Goal: Task Accomplishment & Management: Use online tool/utility

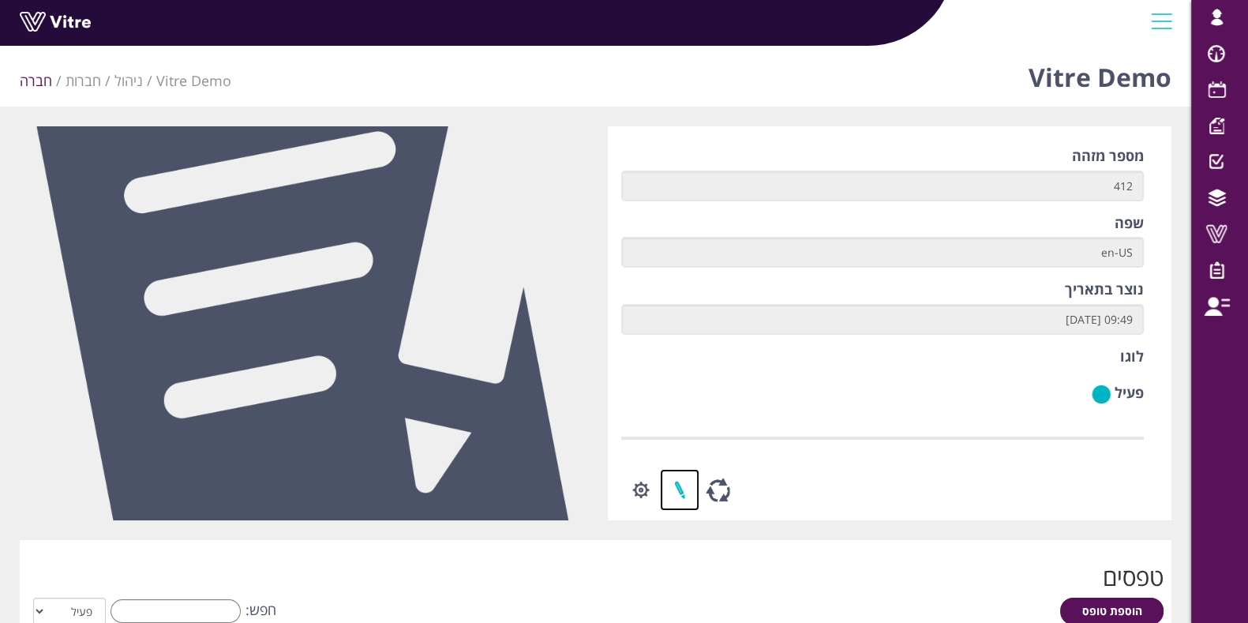
click at [669, 487] on link at bounding box center [679, 490] width 39 height 42
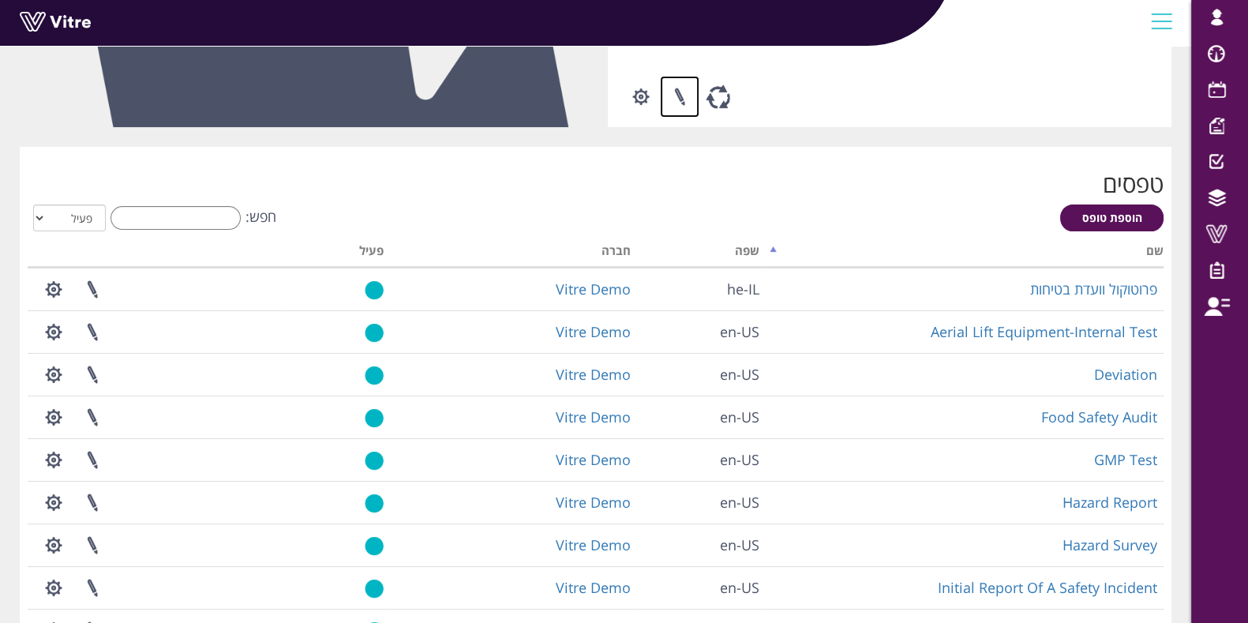
scroll to position [394, 0]
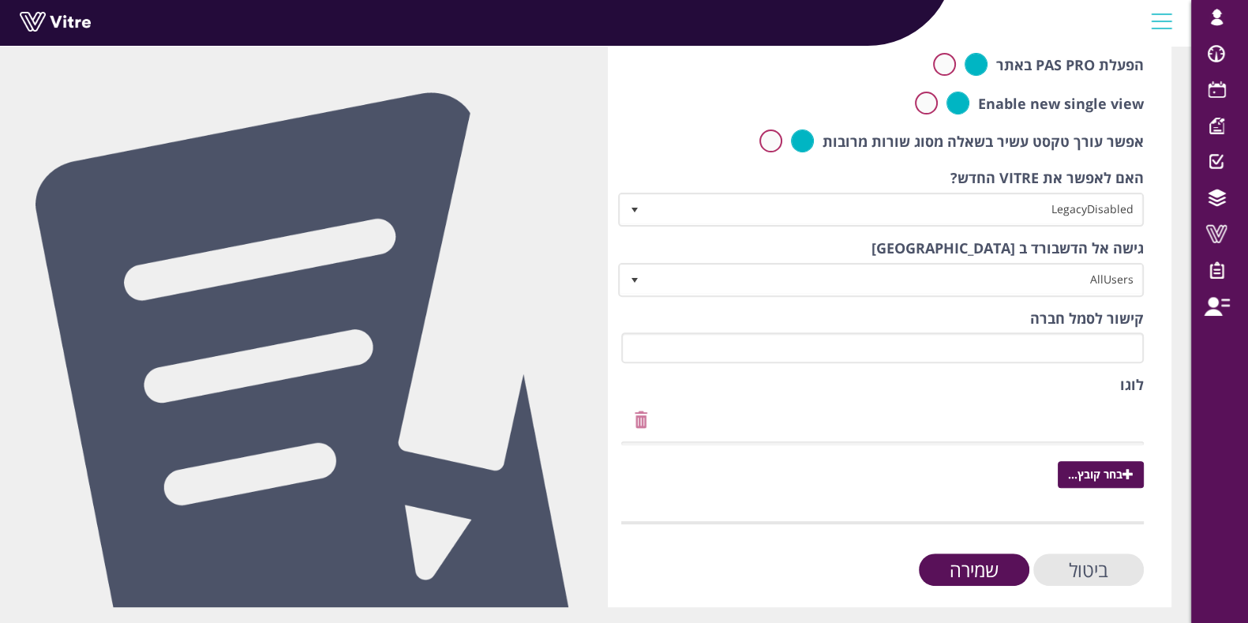
scroll to position [693, 0]
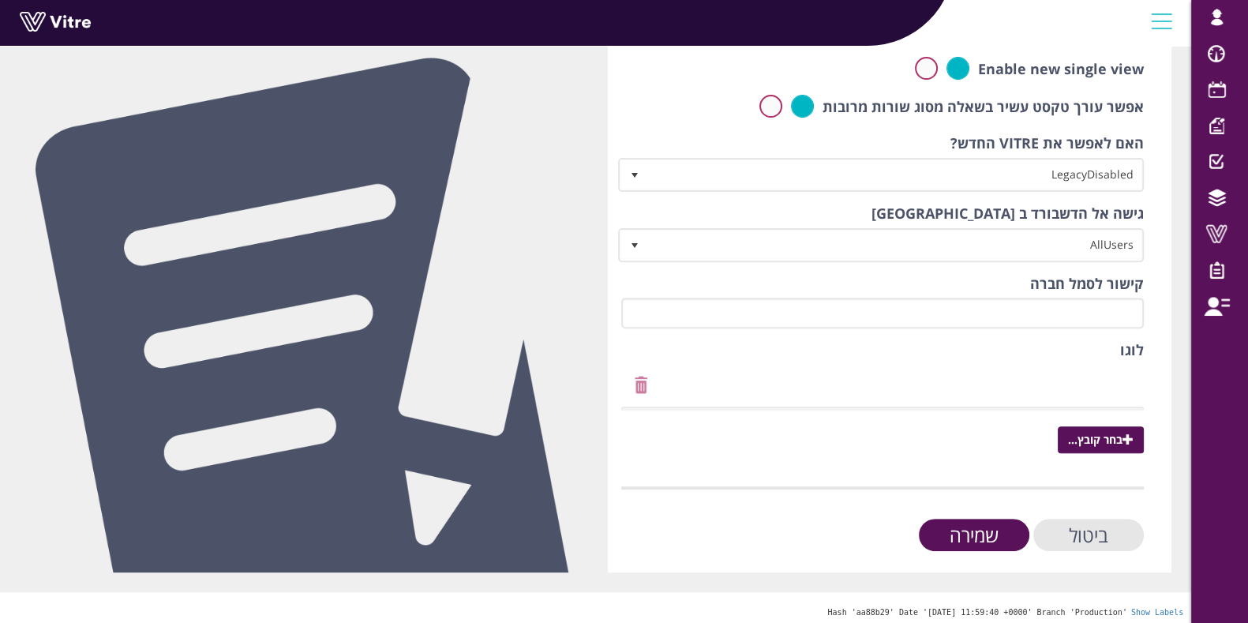
click at [1072, 382] on div "לוגו בחר קובץ..." at bounding box center [883, 398] width 524 height 117
click at [1079, 519] on input "ביטול" at bounding box center [1089, 535] width 111 height 32
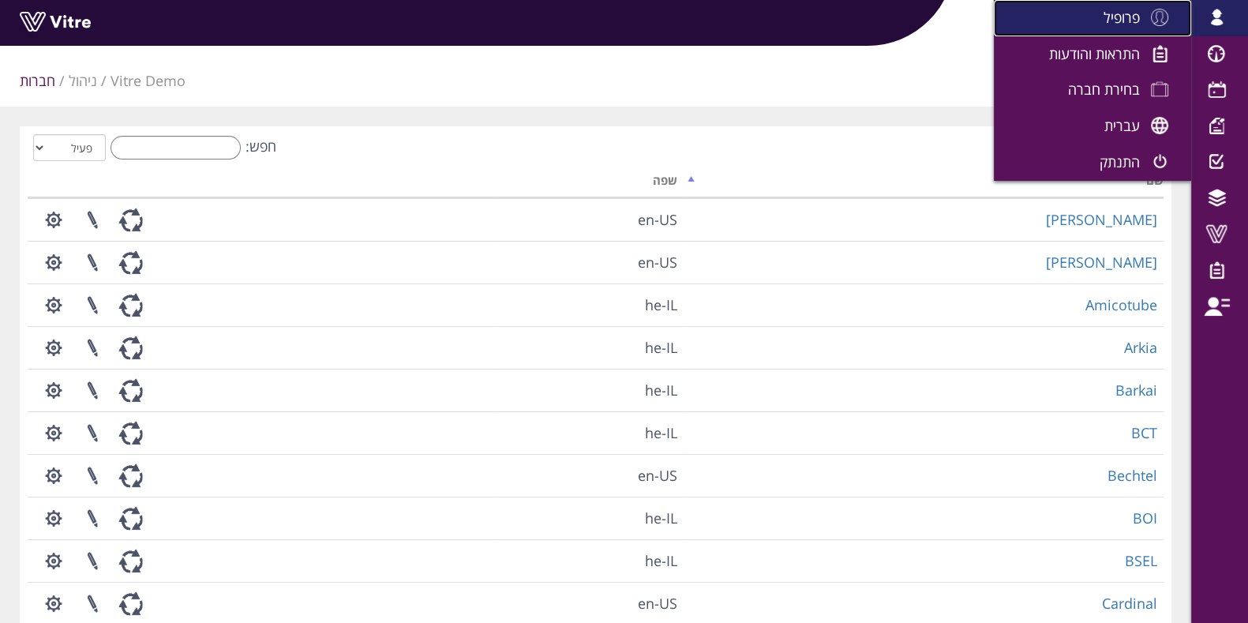
click at [1115, 24] on span "פרופיל" at bounding box center [1122, 17] width 36 height 19
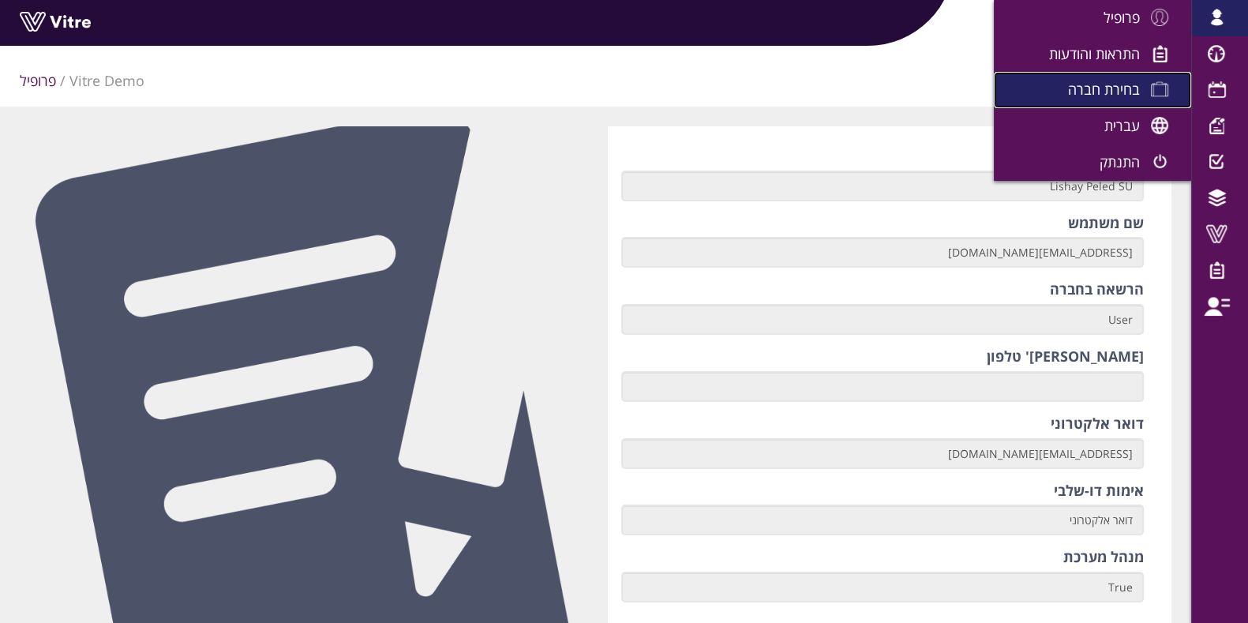
click at [1115, 87] on span "בחירת חברה" at bounding box center [1104, 89] width 72 height 19
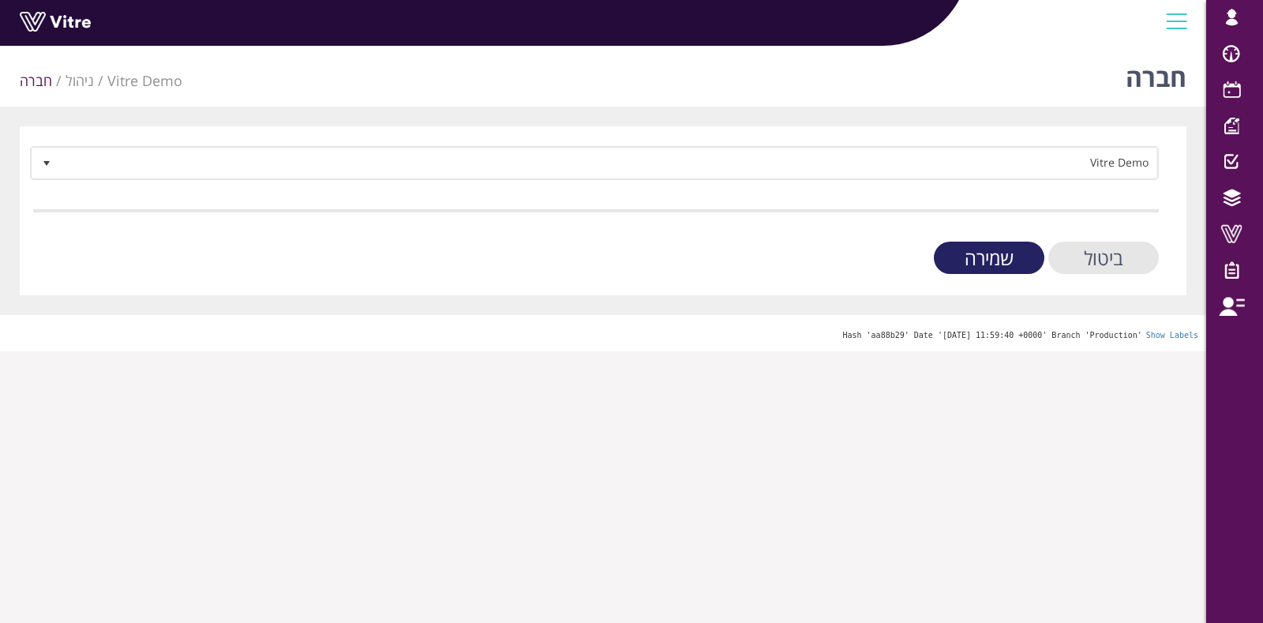
click at [966, 250] on input "שמירה" at bounding box center [989, 258] width 111 height 32
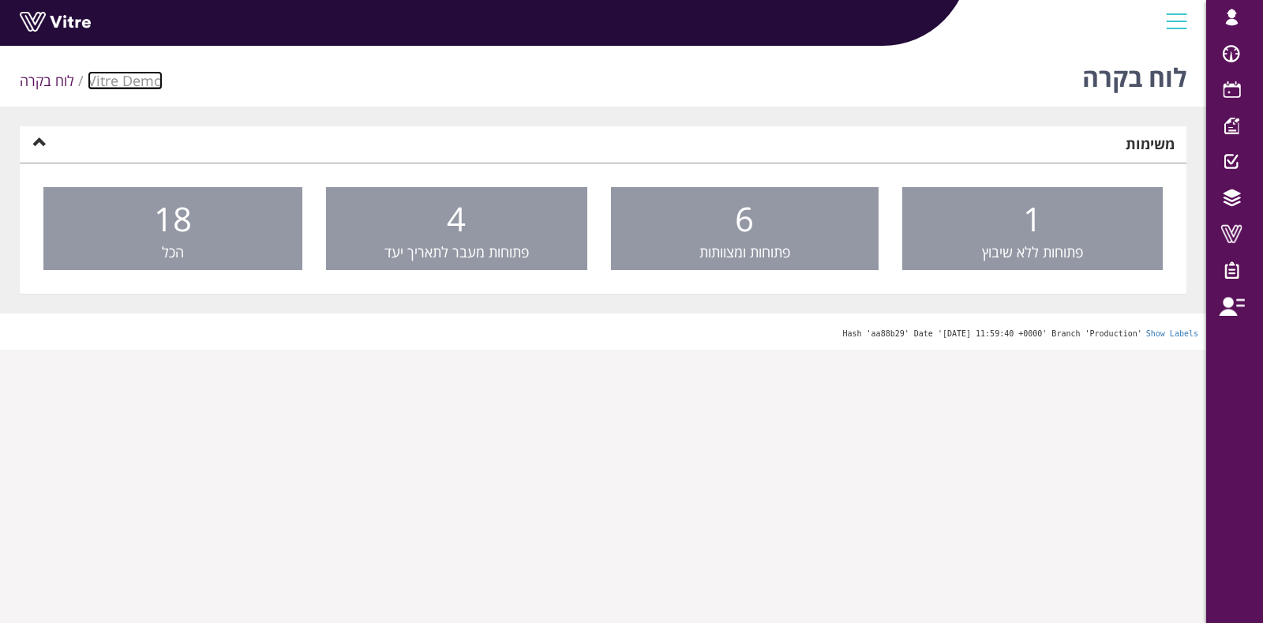
click at [134, 82] on link "Vitre Demo" at bounding box center [125, 80] width 75 height 19
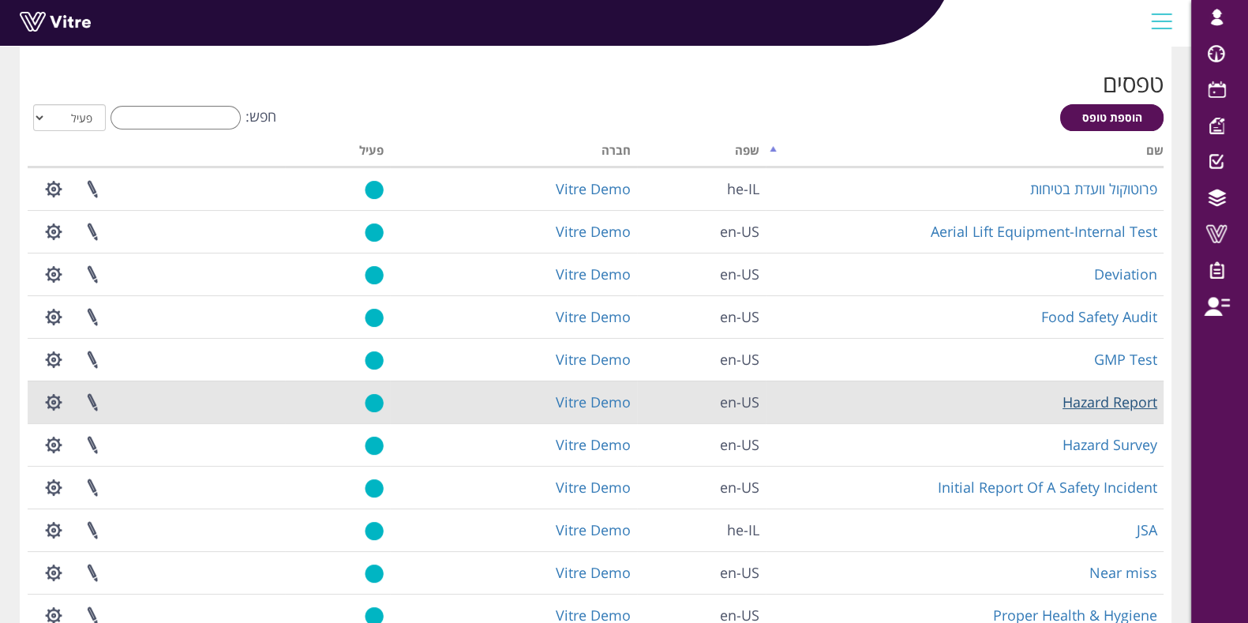
scroll to position [394, 0]
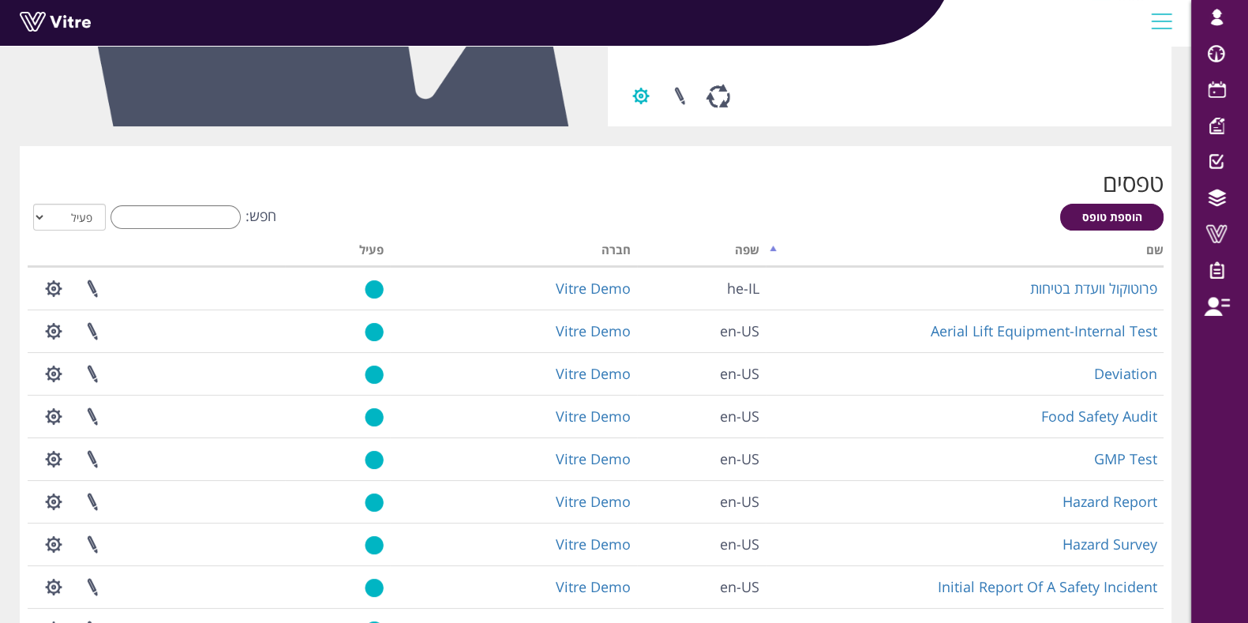
click at [640, 94] on button "button" at bounding box center [640, 96] width 39 height 42
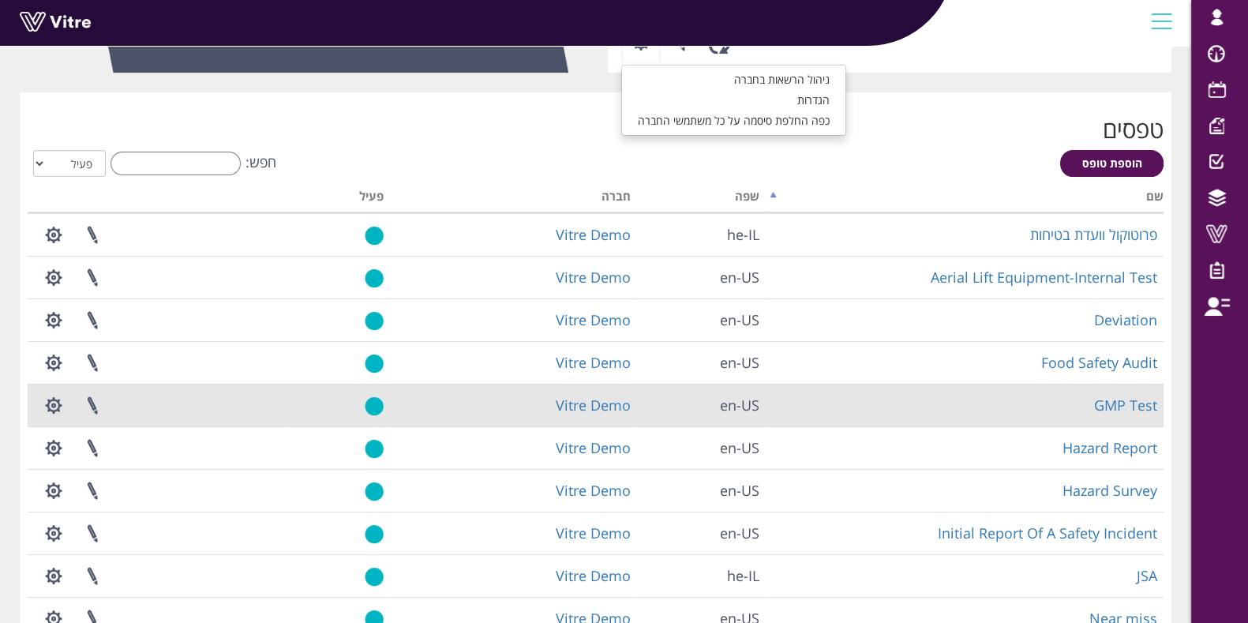
scroll to position [494, 0]
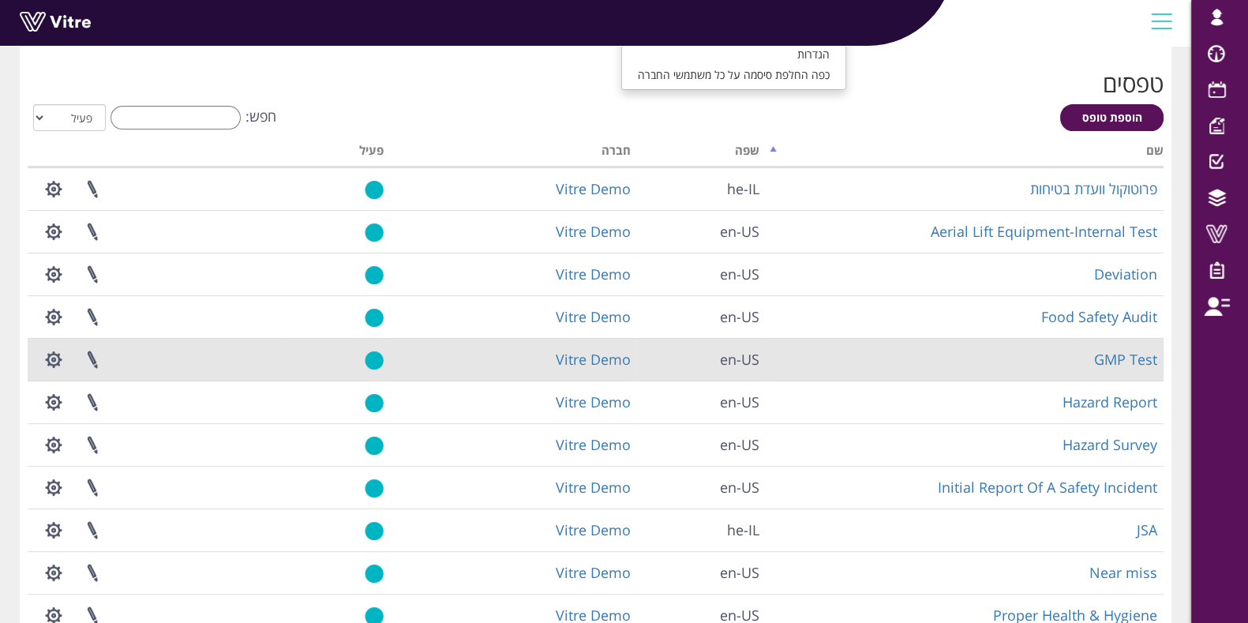
click at [1102, 338] on td "GMP Test" at bounding box center [965, 359] width 398 height 43
click at [1114, 360] on link "GMP Test" at bounding box center [1125, 359] width 63 height 19
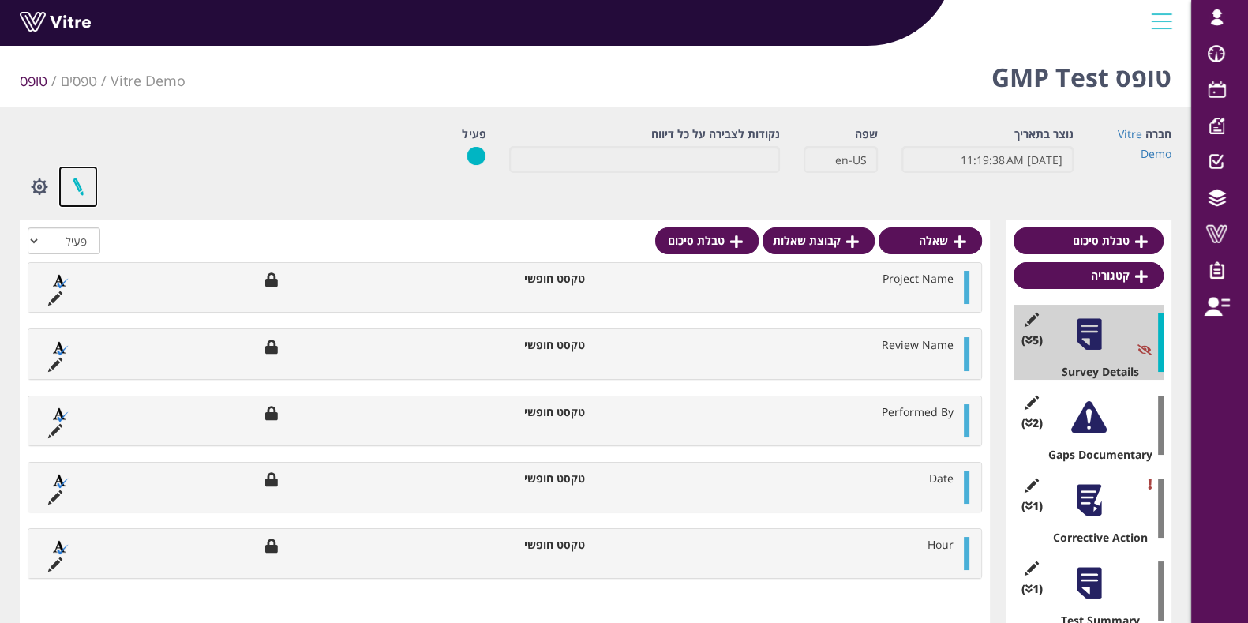
click at [84, 182] on link at bounding box center [77, 187] width 39 height 42
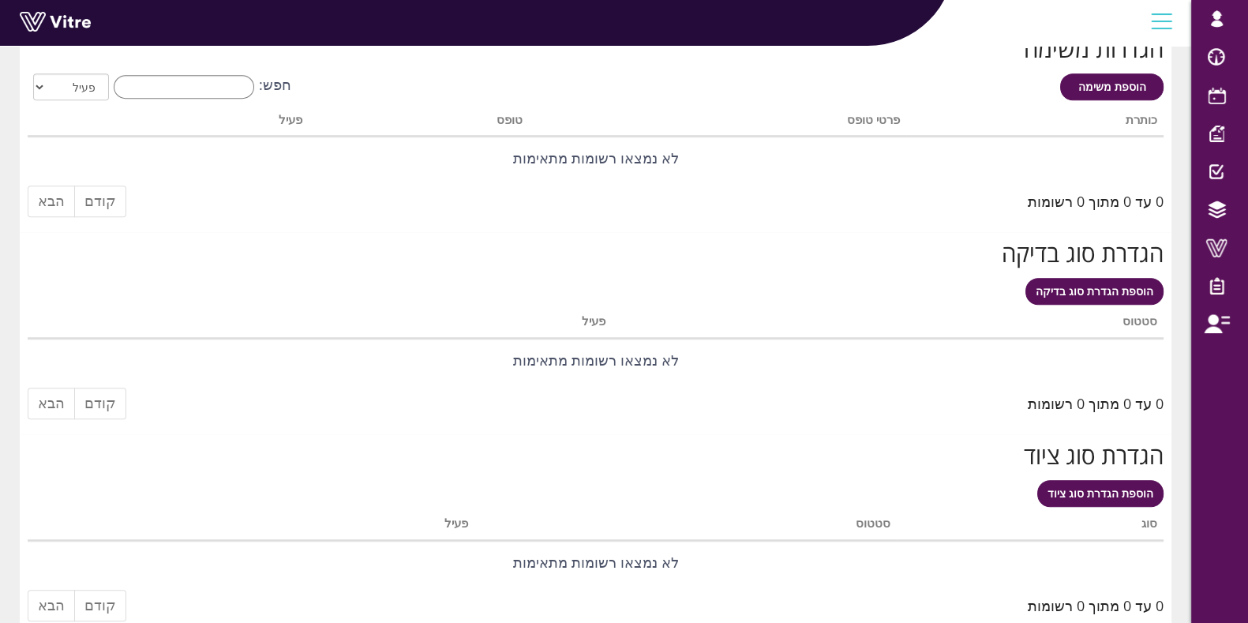
scroll to position [1251, 0]
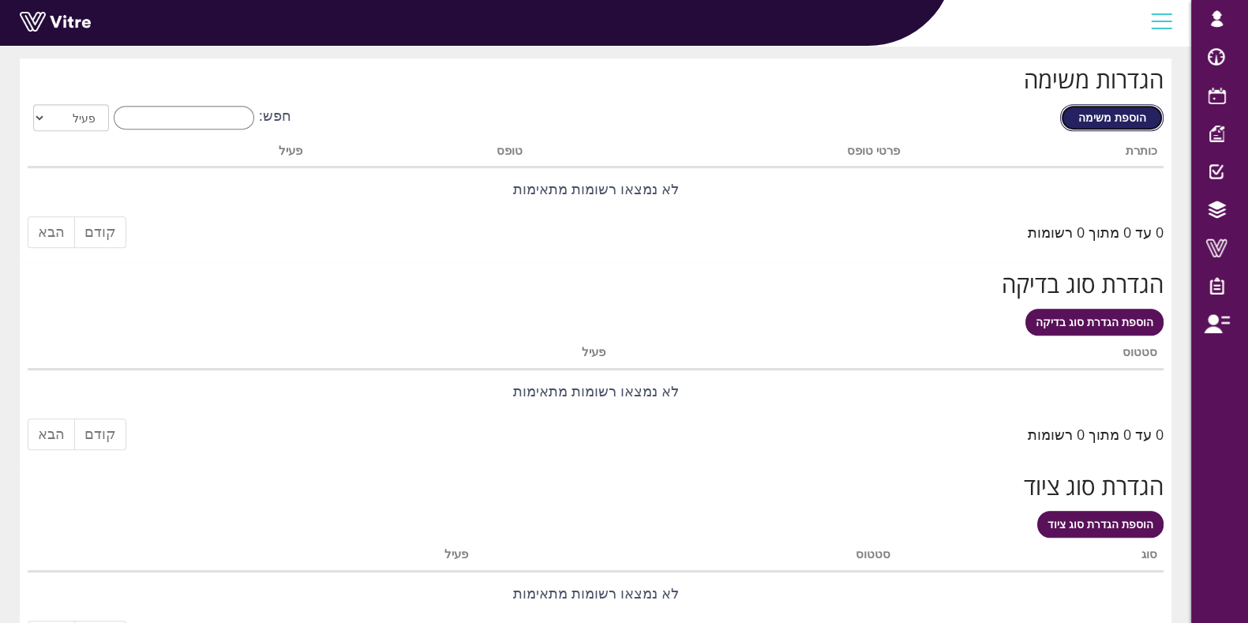
click at [1101, 110] on span "הוספת משימה" at bounding box center [1113, 117] width 68 height 15
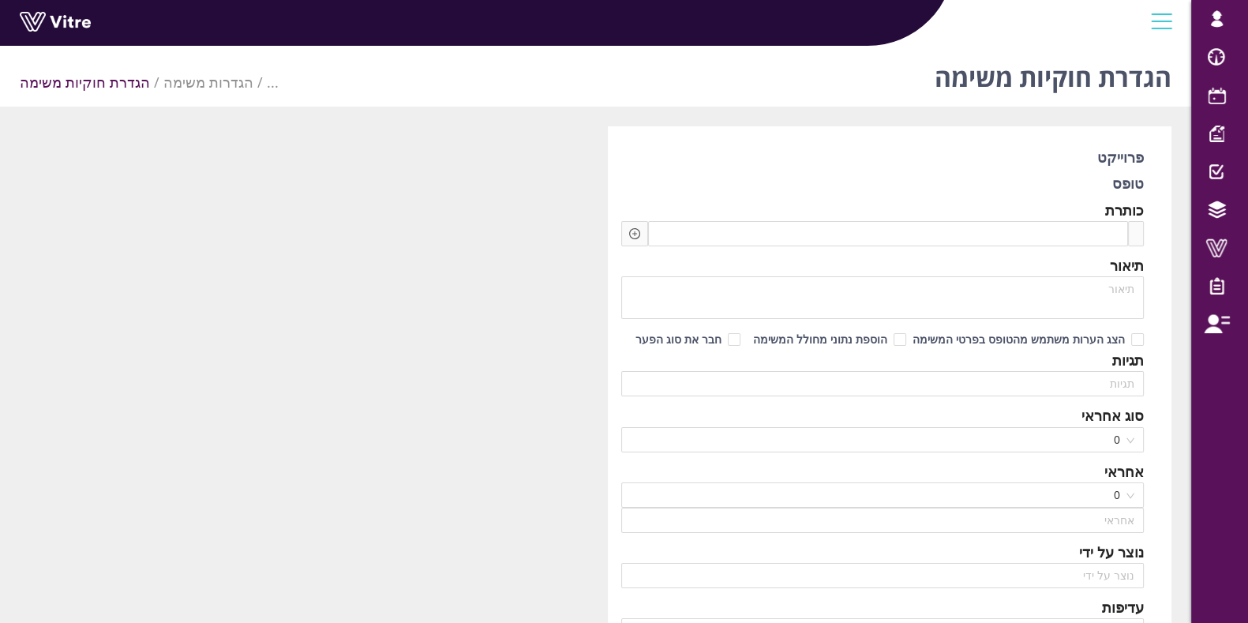
type input "Lishay Peled SU"
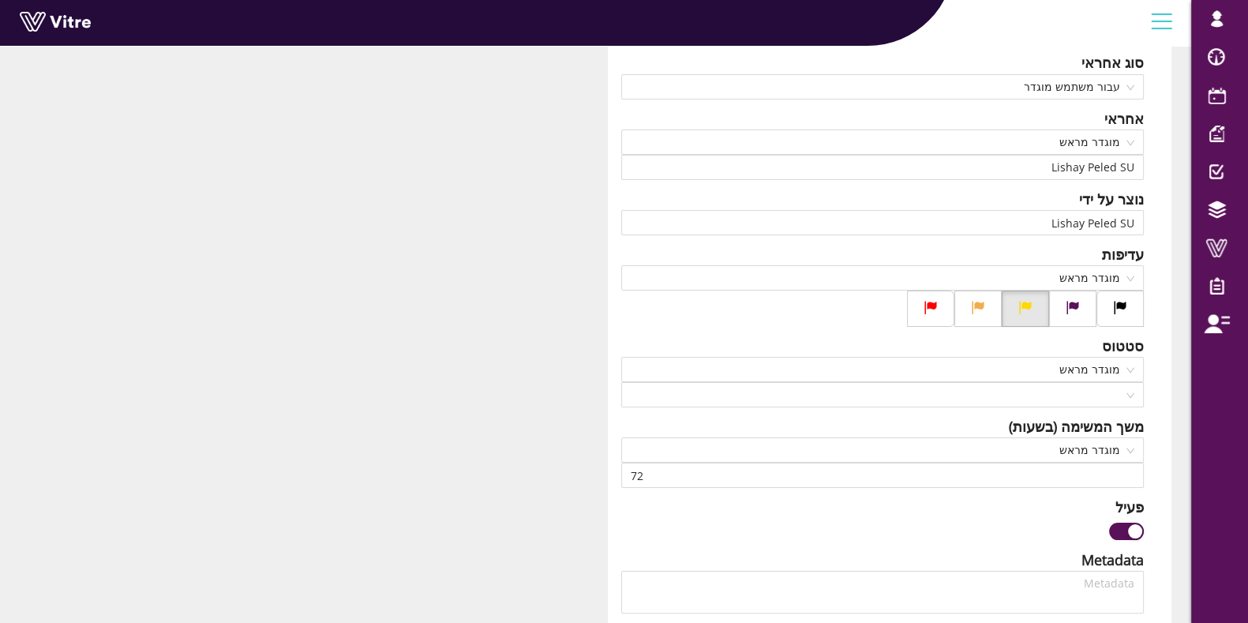
scroll to position [394, 0]
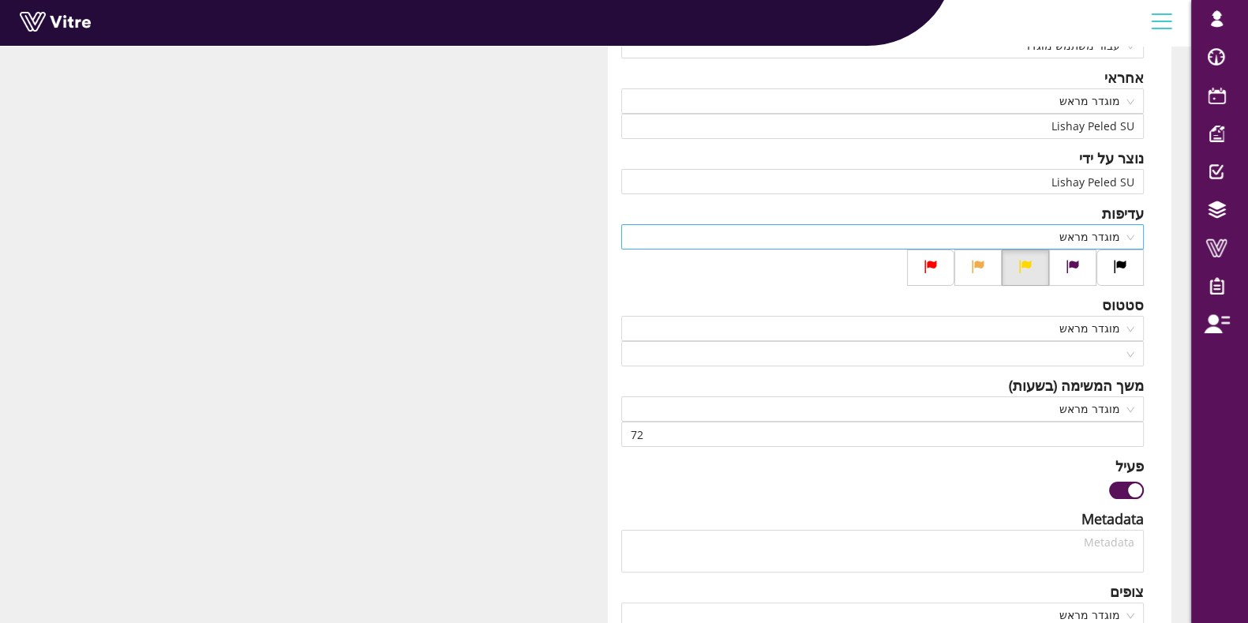
click at [824, 242] on span "מוגדר מראש" at bounding box center [883, 237] width 505 height 24
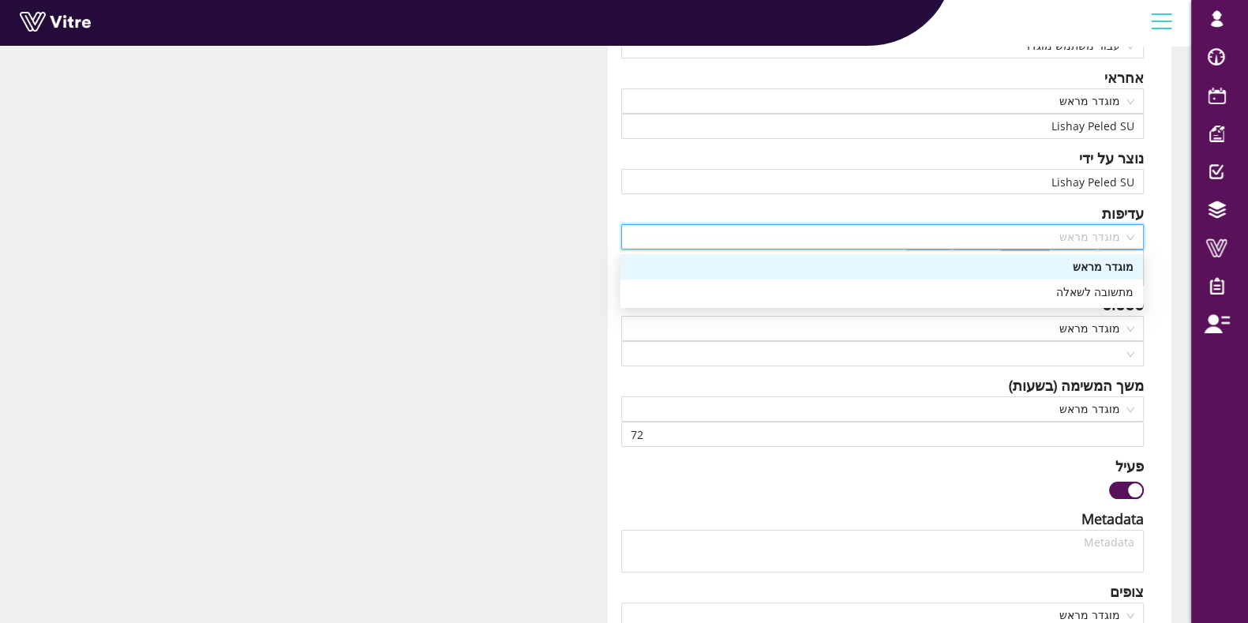
click at [824, 242] on span "מוגדר מראש" at bounding box center [883, 237] width 505 height 24
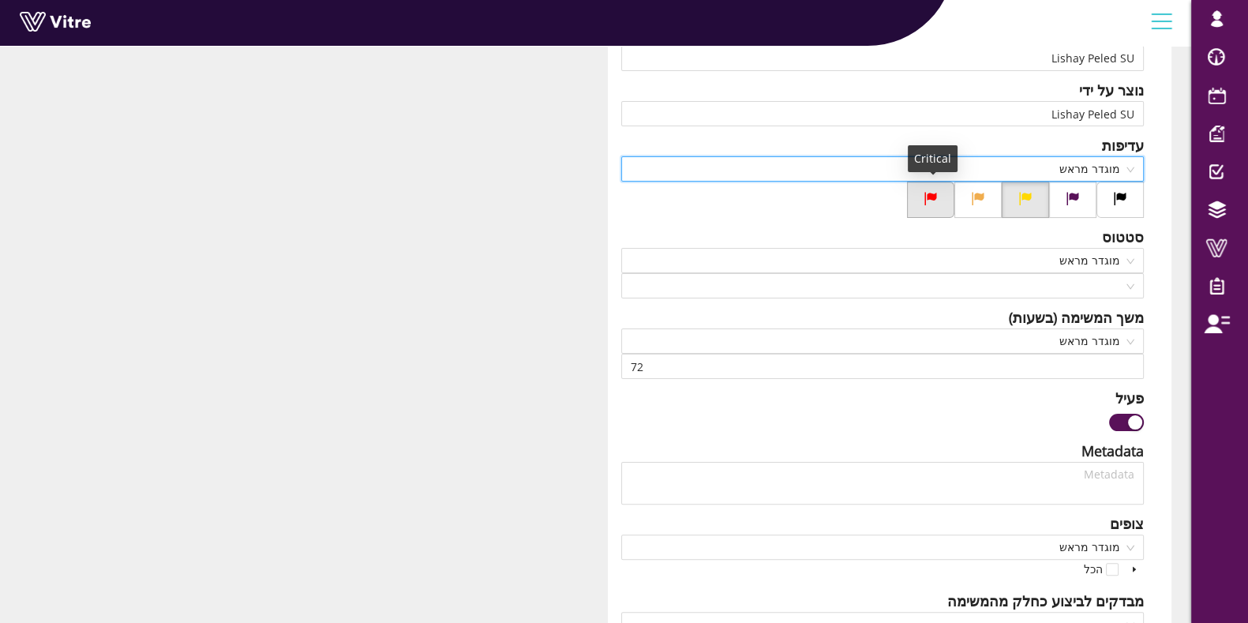
scroll to position [494, 0]
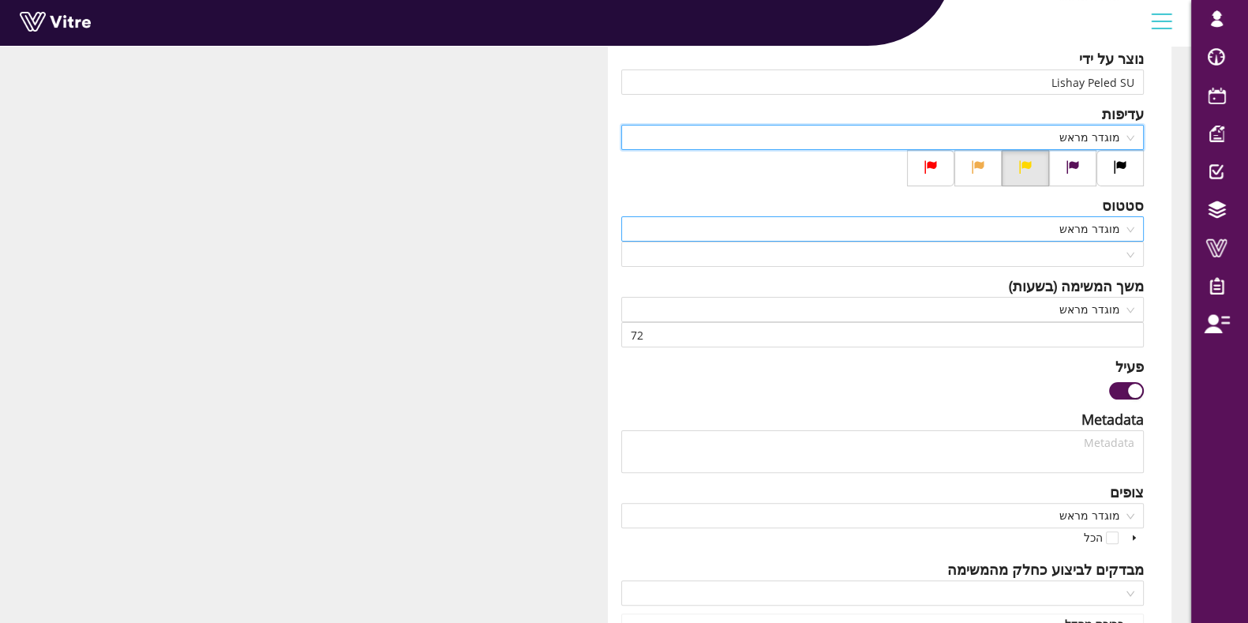
click at [979, 235] on span "מוגדר מראש" at bounding box center [883, 229] width 505 height 24
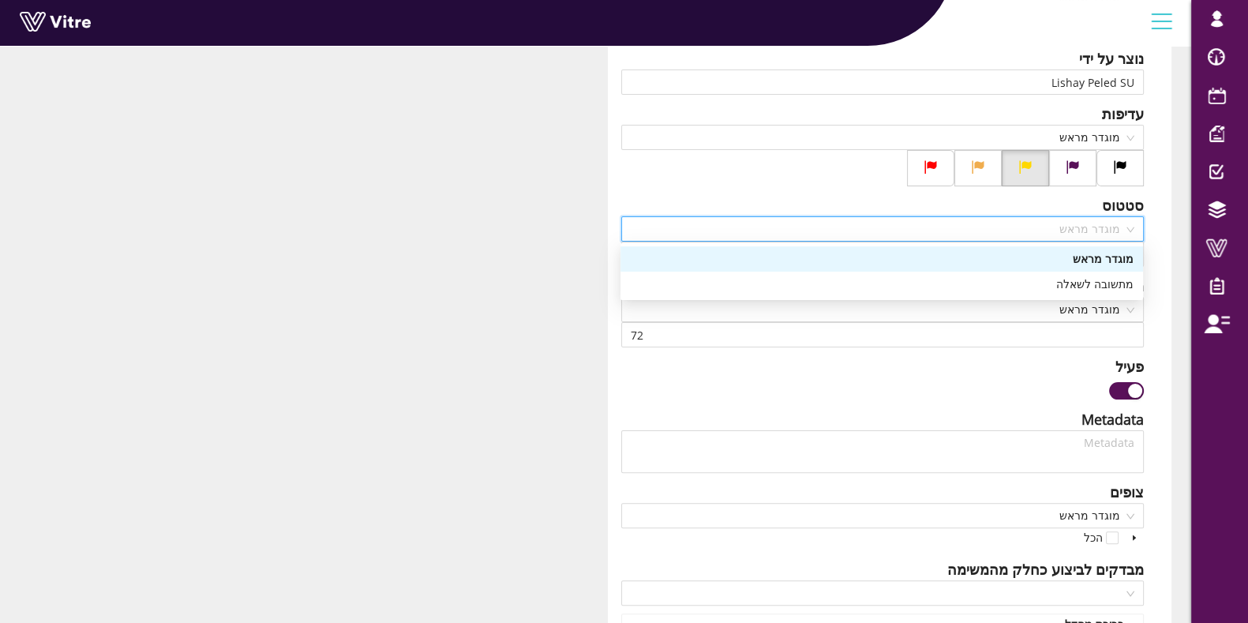
click at [979, 235] on span "מוגדר מראש" at bounding box center [883, 229] width 505 height 24
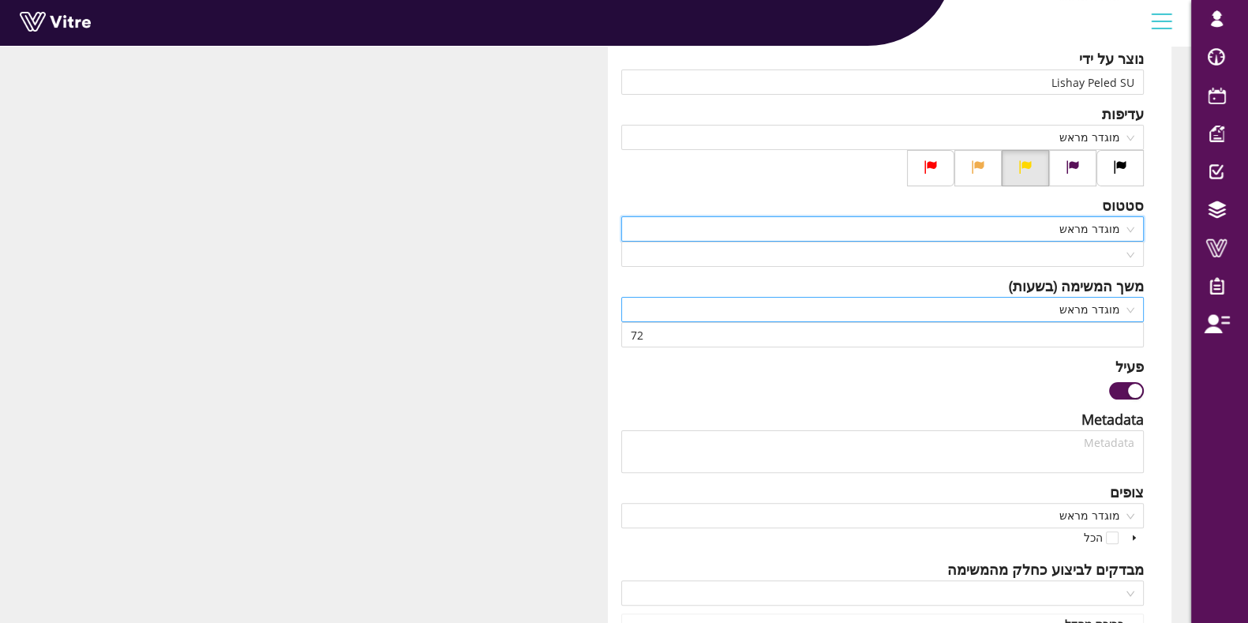
click at [942, 306] on span "מוגדר מראש" at bounding box center [883, 310] width 505 height 24
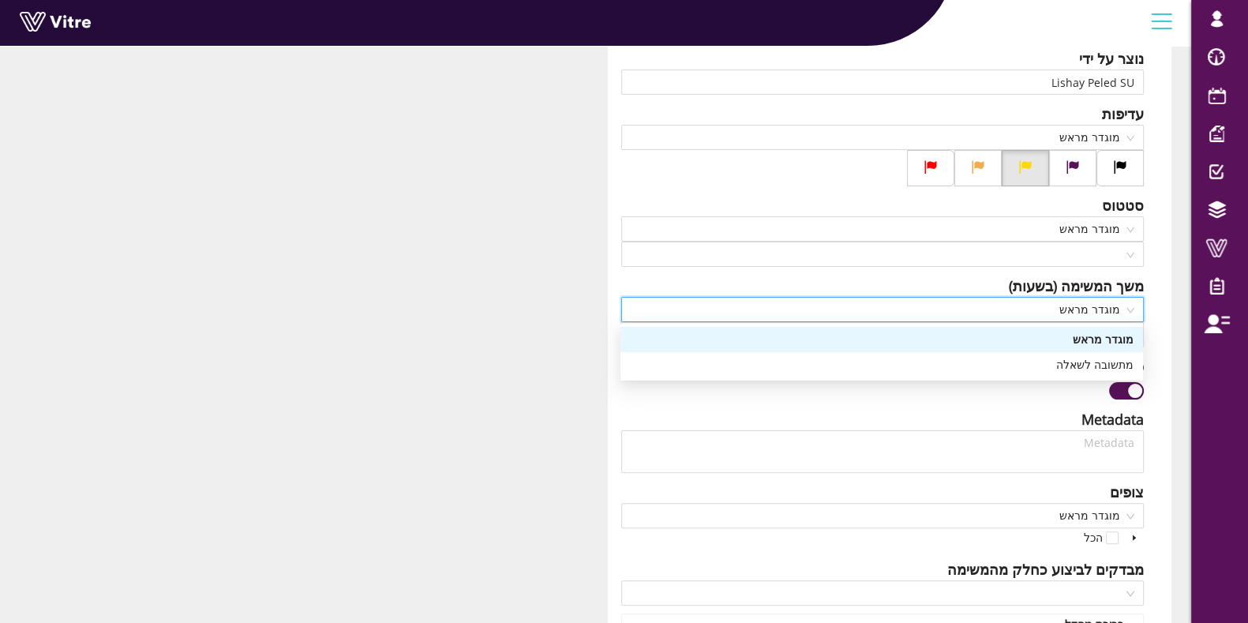
click at [941, 307] on span "מוגדר מראש" at bounding box center [883, 310] width 505 height 24
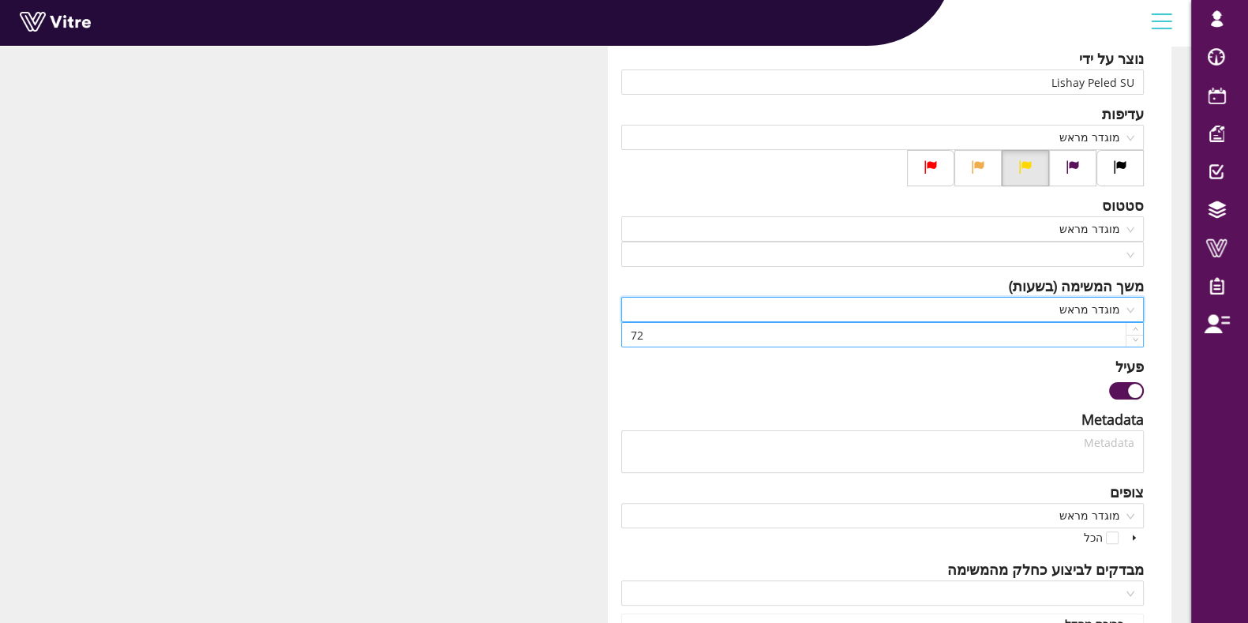
click at [828, 332] on input "72" at bounding box center [883, 335] width 522 height 24
click at [403, 268] on div "פרוייקט טופס GMP Test כותרת תיאור הצג הערות משתמש מהטופס בפרטי המשימה הוספת נתו…" at bounding box center [596, 413] width 1176 height 1560
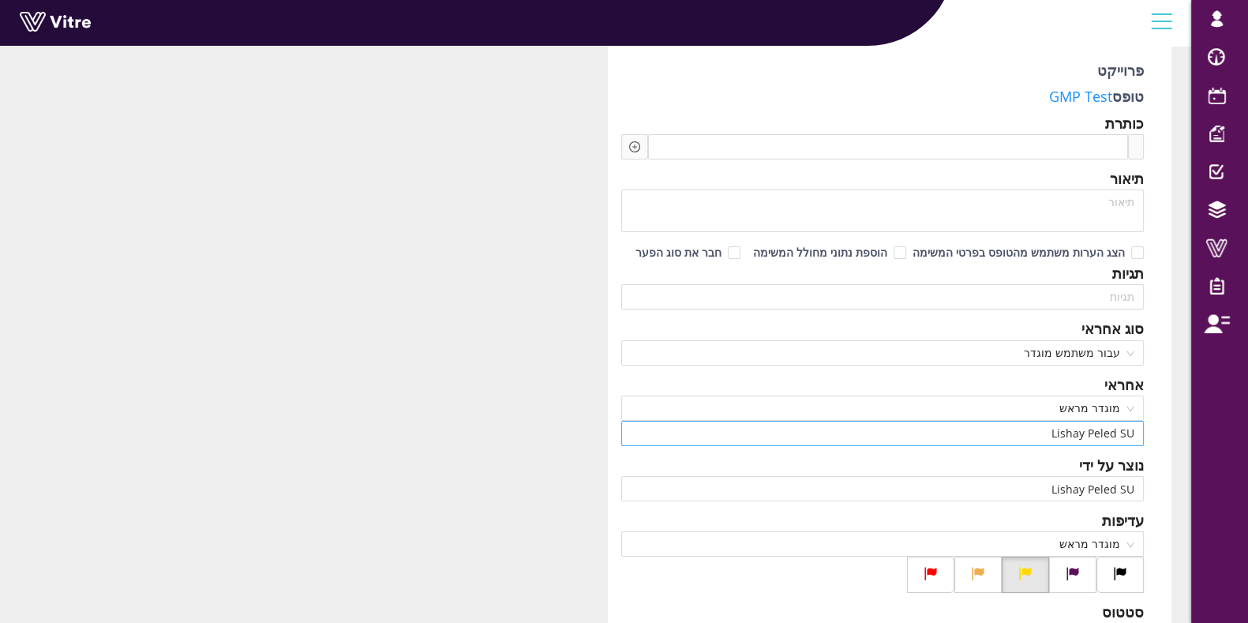
scroll to position [0, 0]
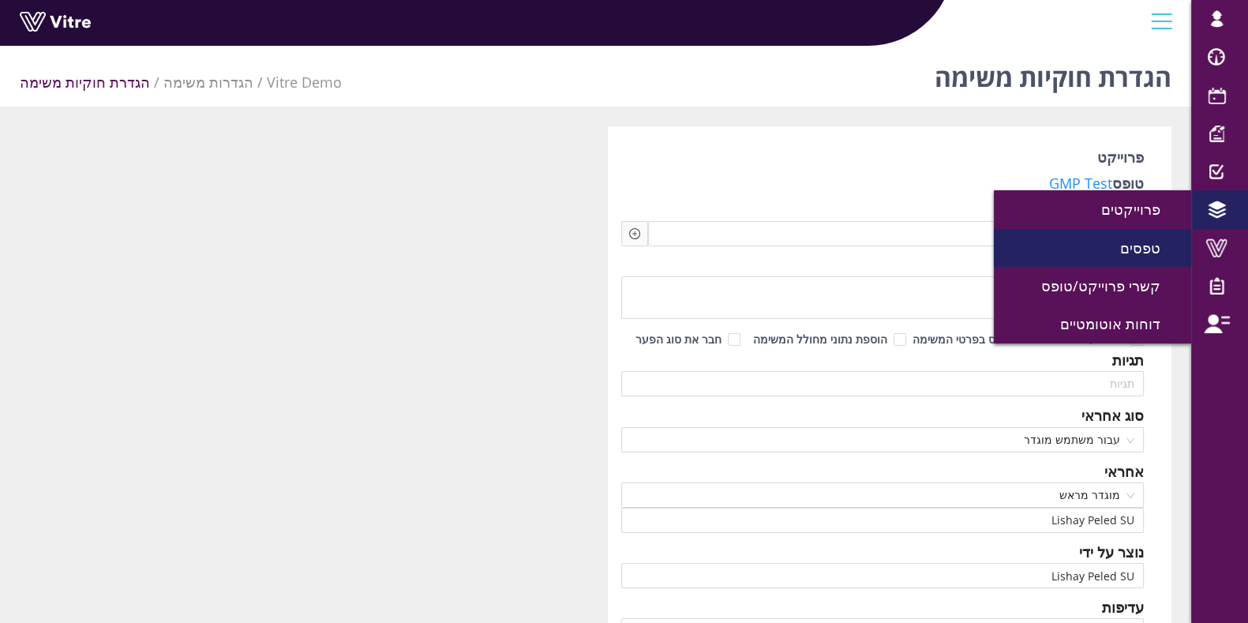
click at [1097, 241] on link "טפסים" at bounding box center [1092, 248] width 197 height 38
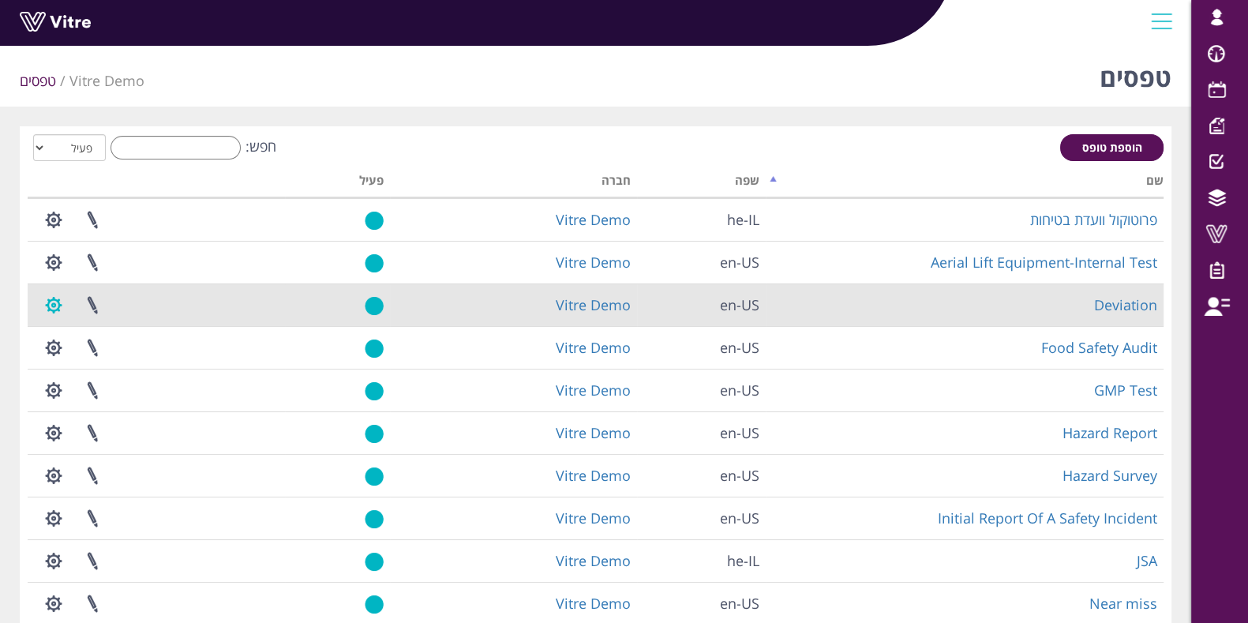
click at [55, 302] on button "button" at bounding box center [53, 305] width 39 height 42
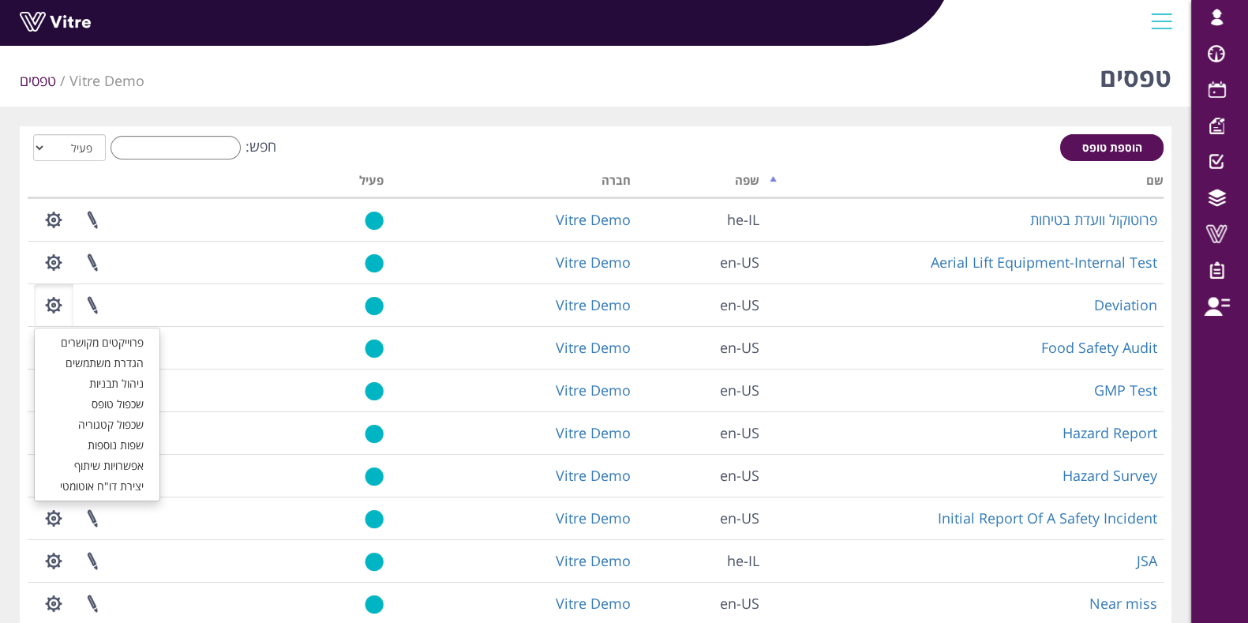
click at [1031, 54] on div "טפסים Vitre Demo טפסים" at bounding box center [596, 72] width 1192 height 67
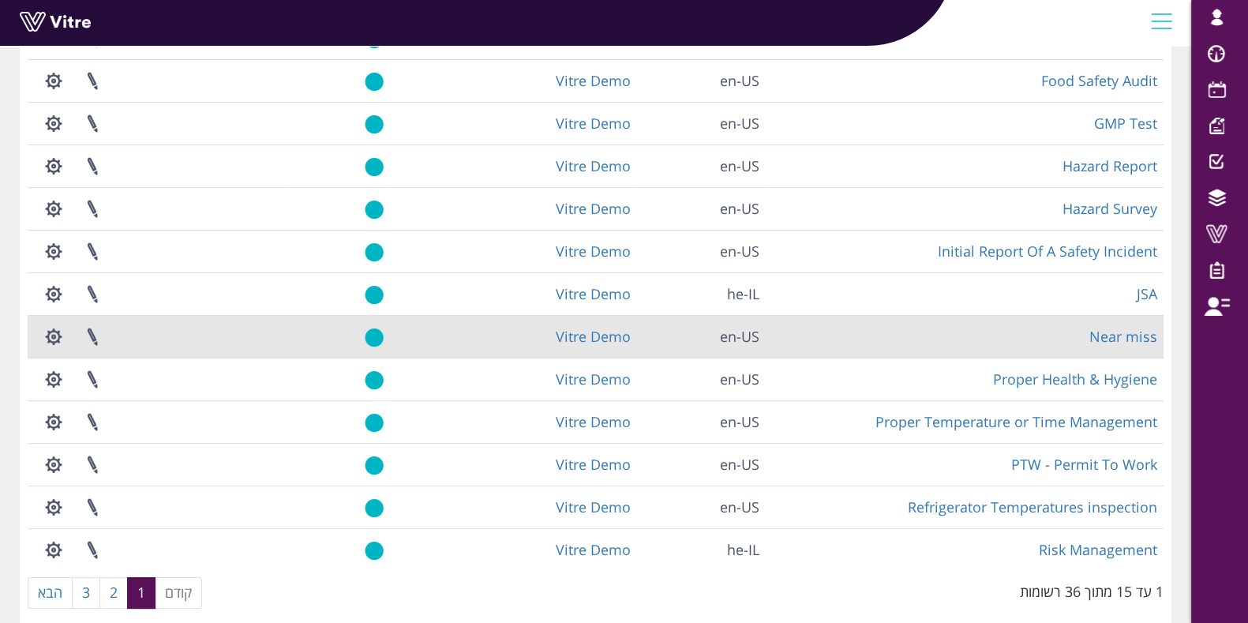
scroll to position [296, 0]
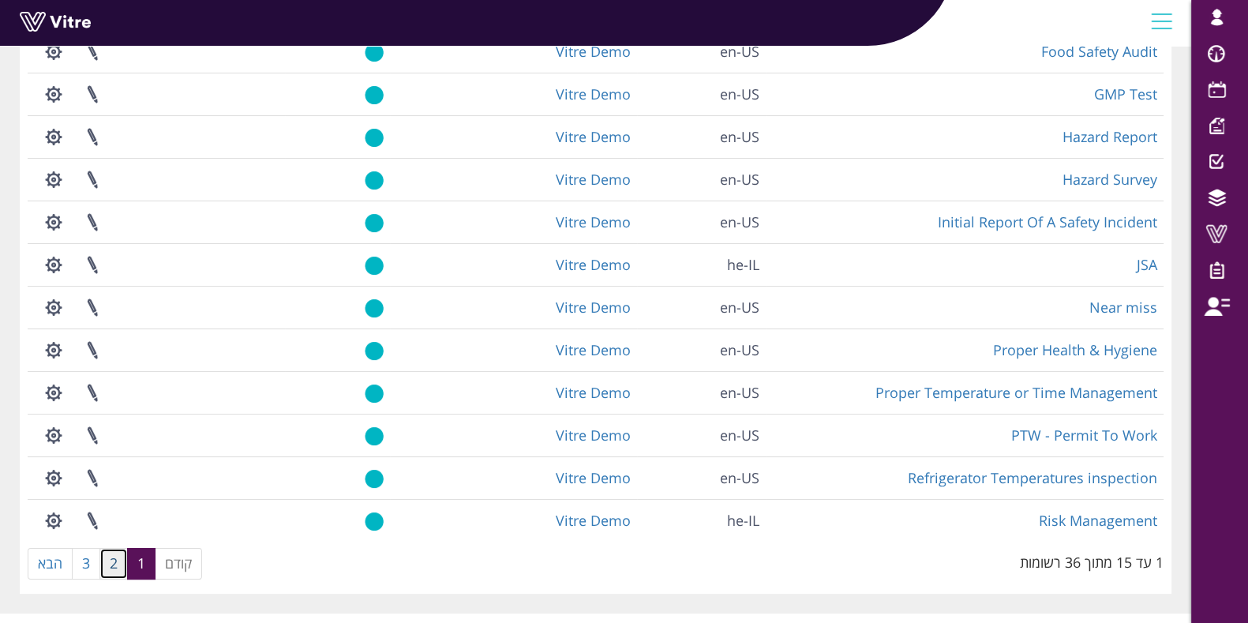
click at [117, 565] on link "2" at bounding box center [113, 564] width 28 height 32
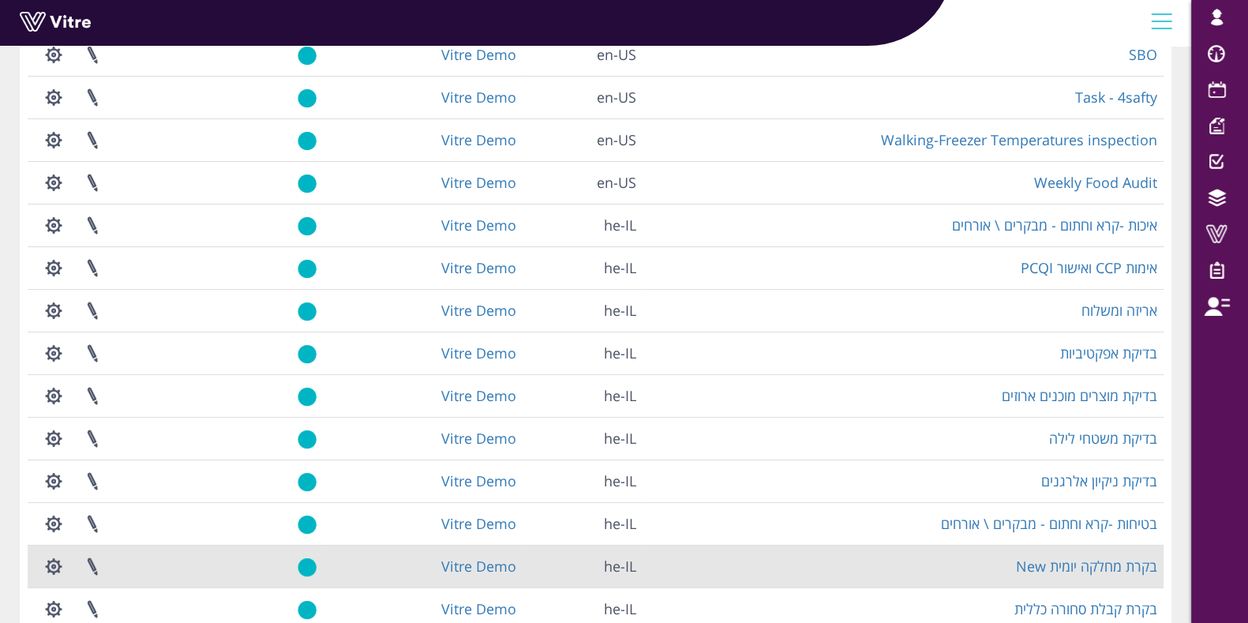
scroll to position [98, 0]
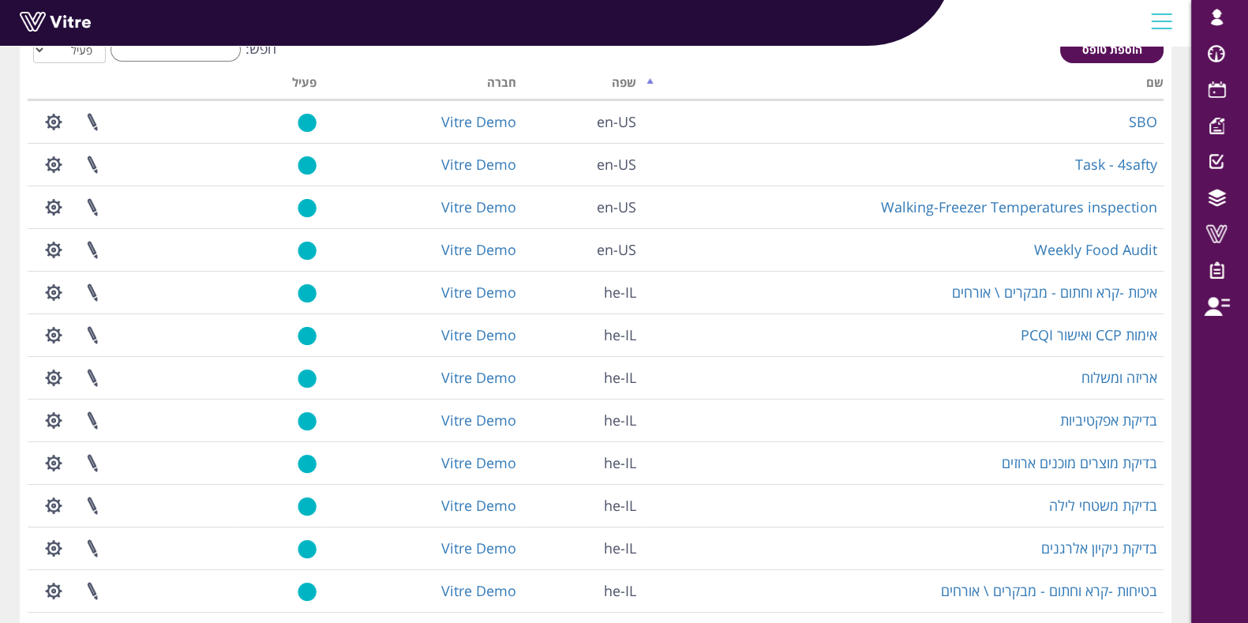
click at [1215, 439] on div "lishay@vitre.io פרופיל התראות והודעות בחירת חברה עברית English Español Français…" at bounding box center [1220, 311] width 57 height 623
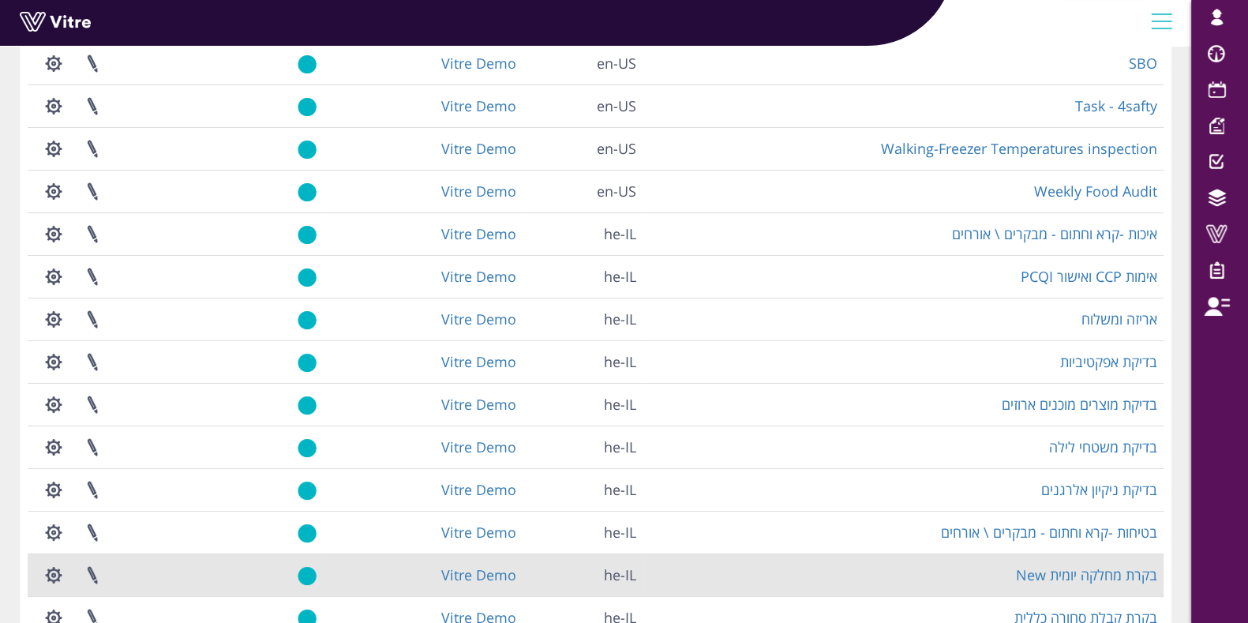
scroll to position [321, 0]
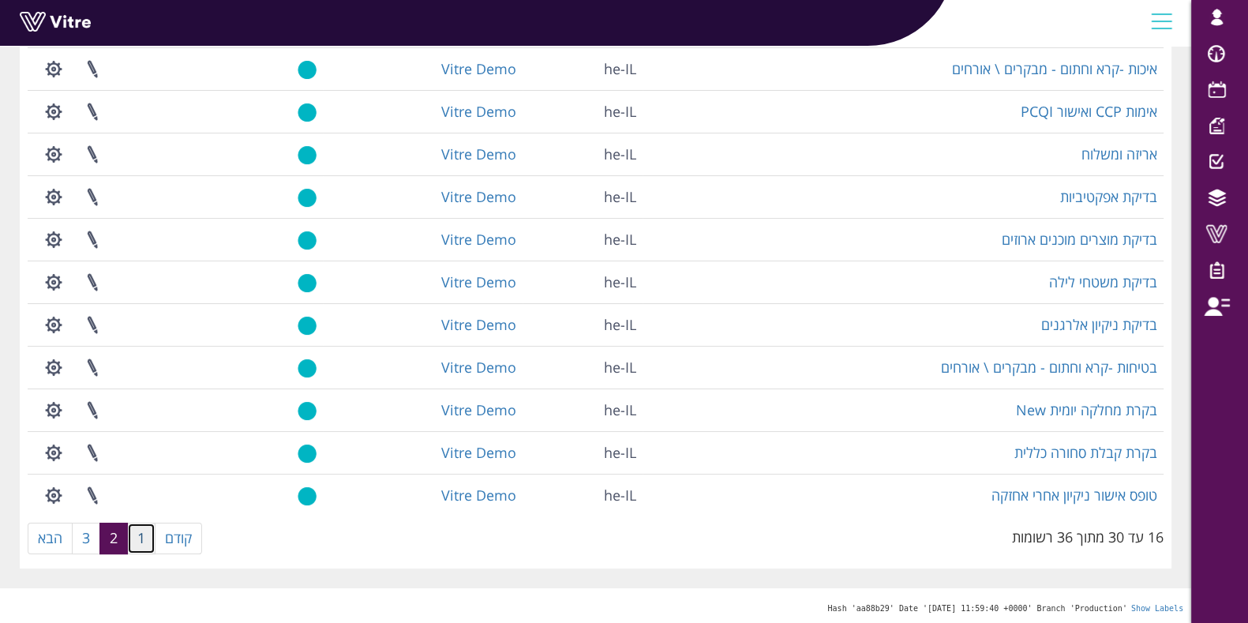
click at [146, 538] on link "1" at bounding box center [141, 539] width 28 height 32
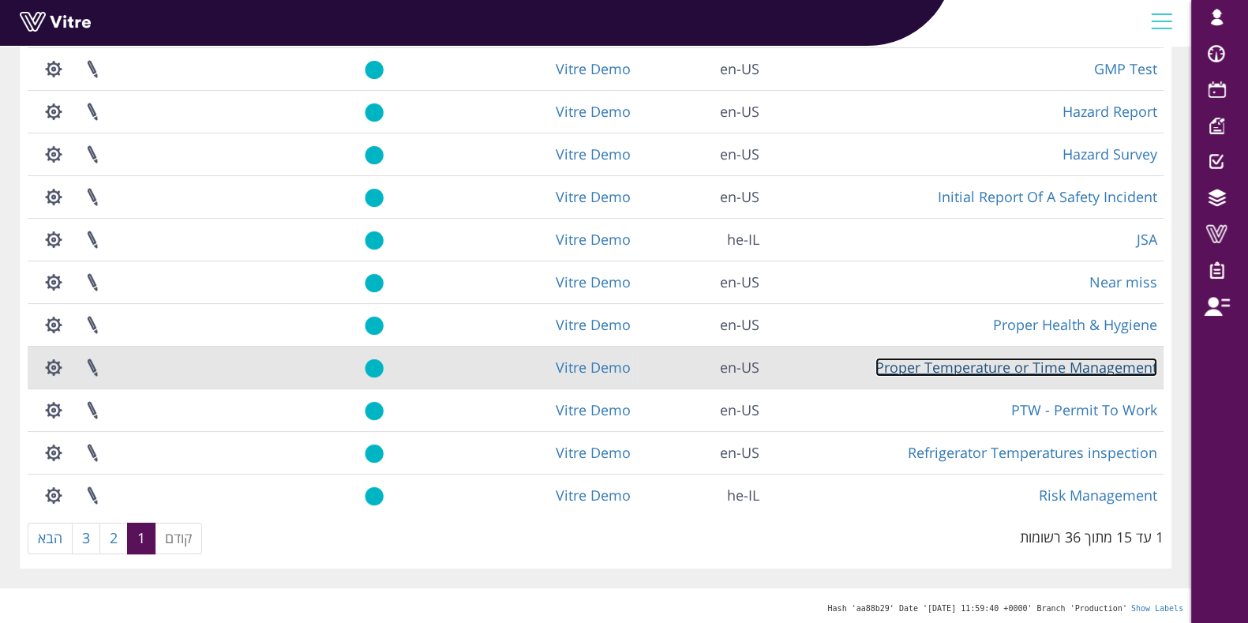
click at [1064, 362] on link "Proper Temperature or Time Management" at bounding box center [1017, 367] width 282 height 19
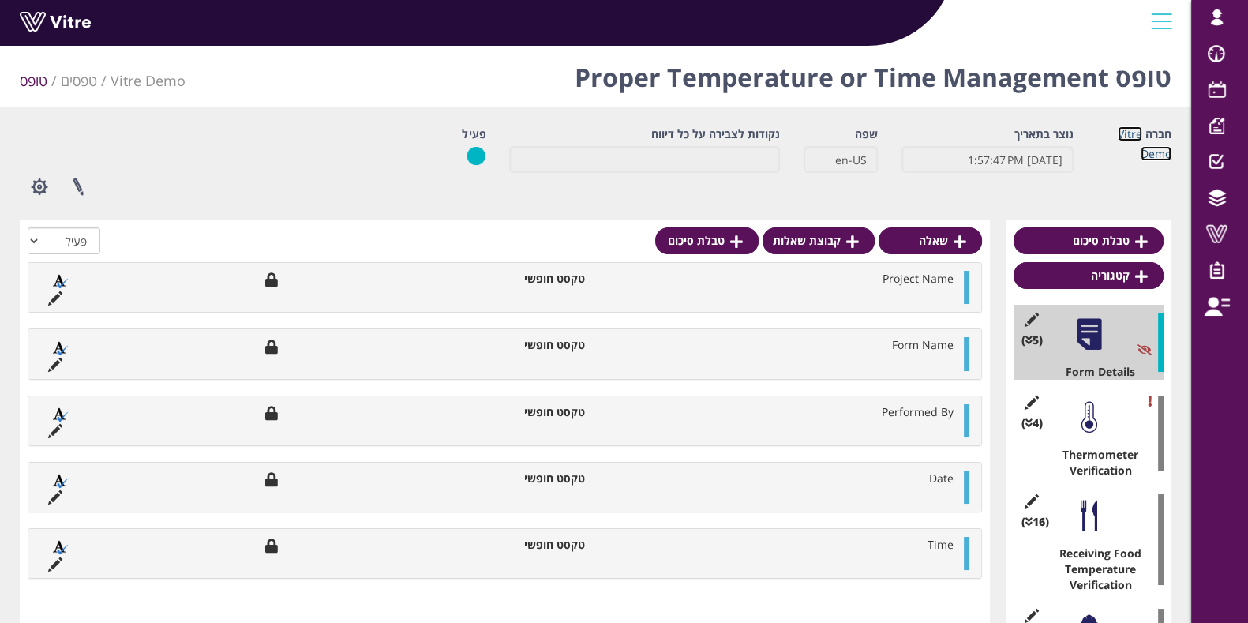
click at [1143, 152] on link "Vitre Demo" at bounding box center [1145, 143] width 54 height 35
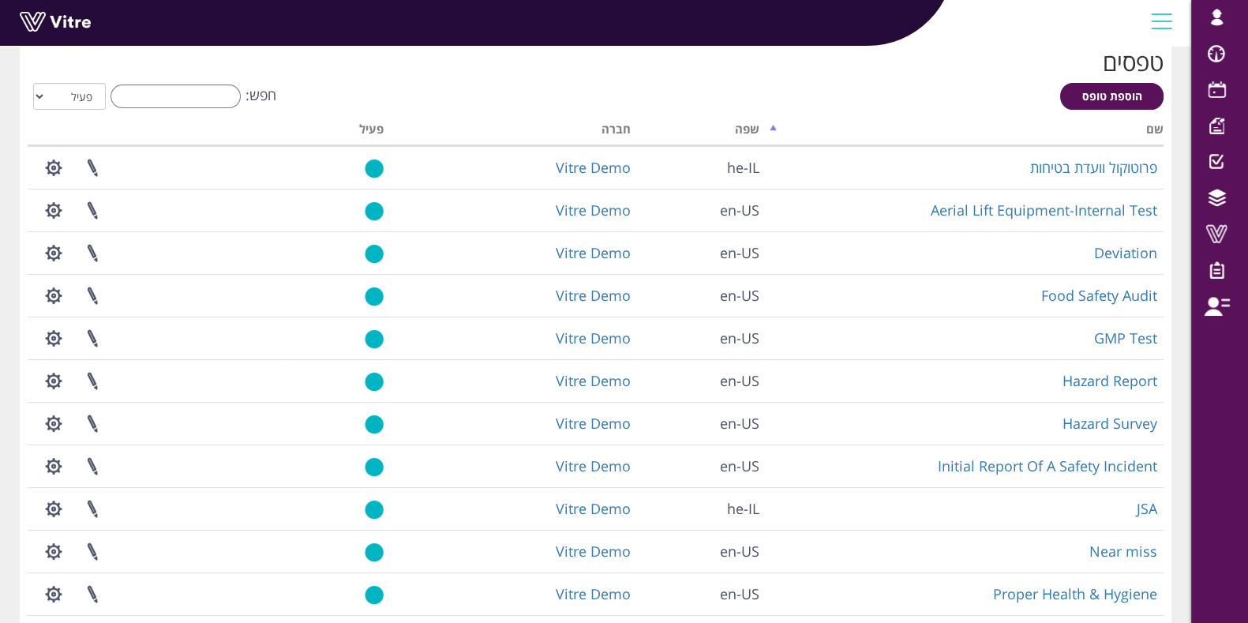
scroll to position [497, 0]
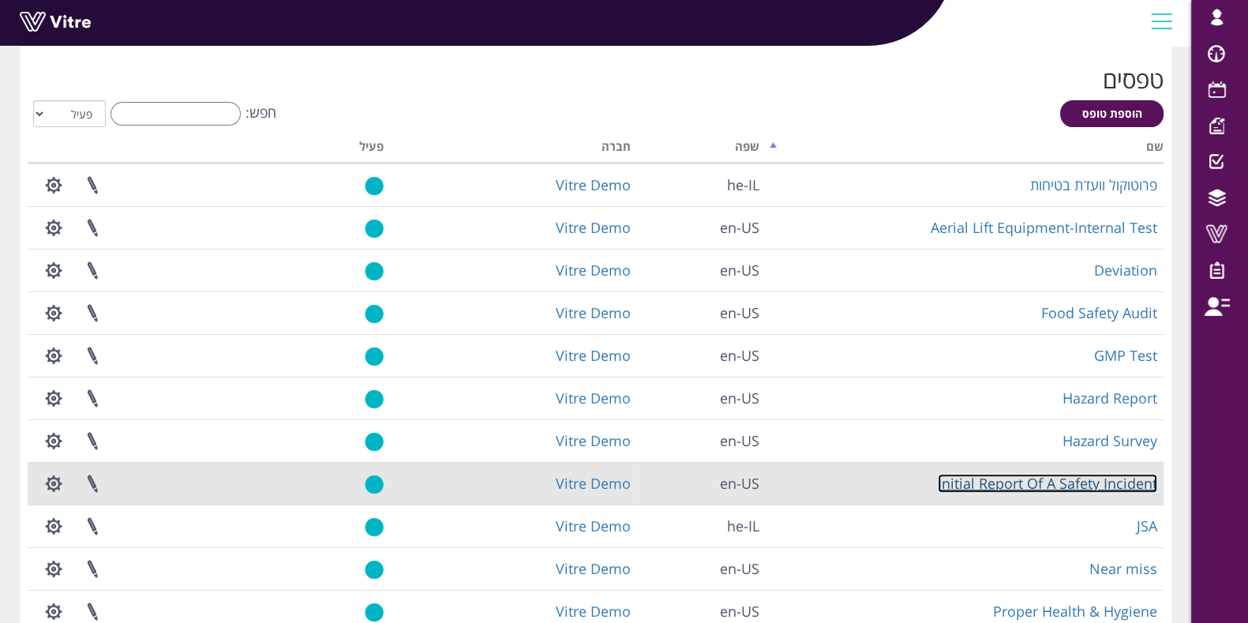
click at [1076, 479] on link "Initial Report Of A Safety Incident" at bounding box center [1048, 483] width 220 height 19
